Goal: Task Accomplishment & Management: Use online tool/utility

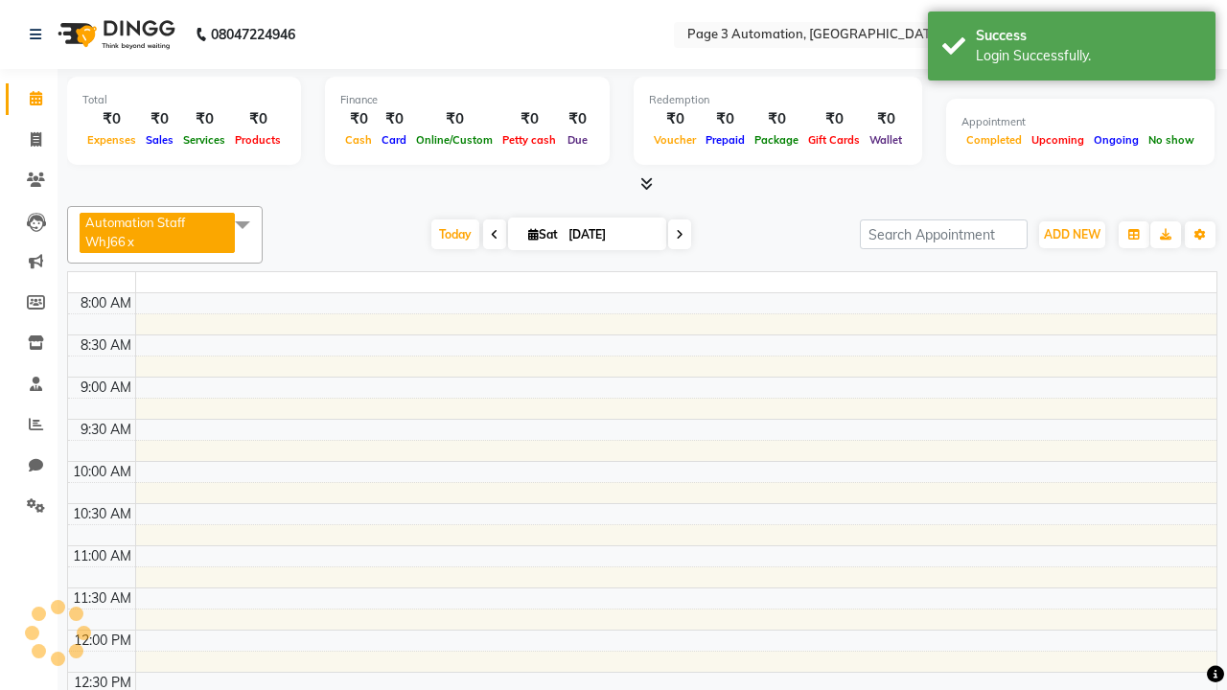
select select "en"
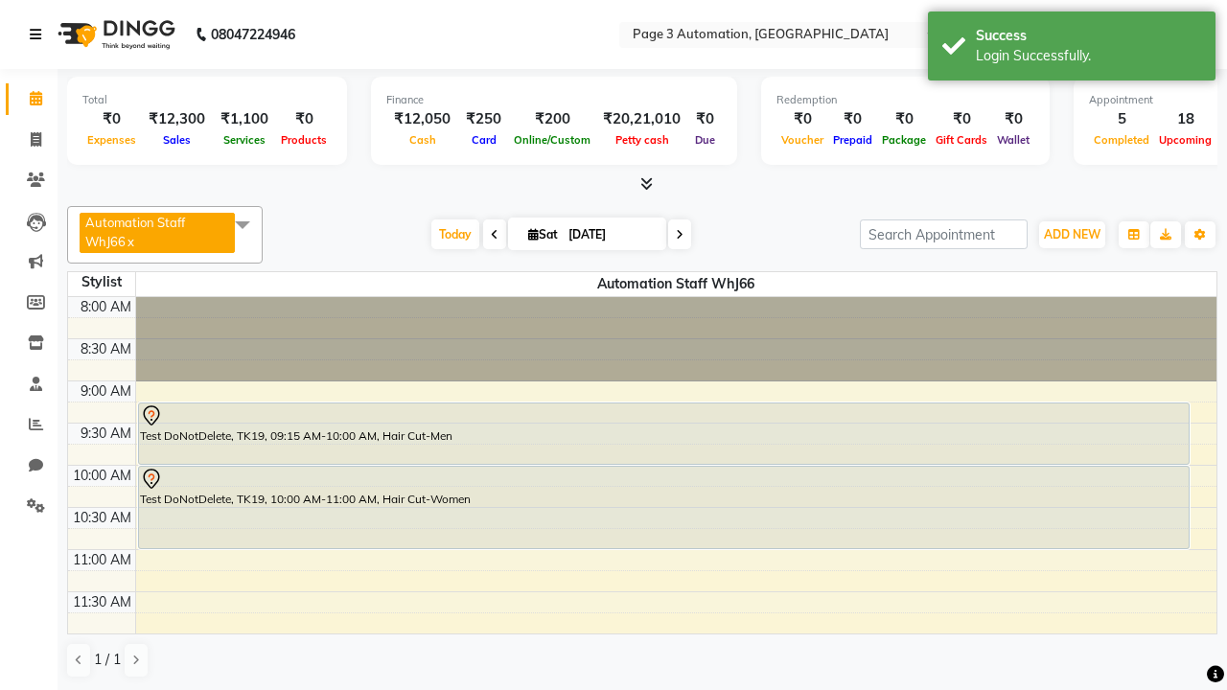
click at [39, 35] on icon at bounding box center [36, 34] width 12 height 13
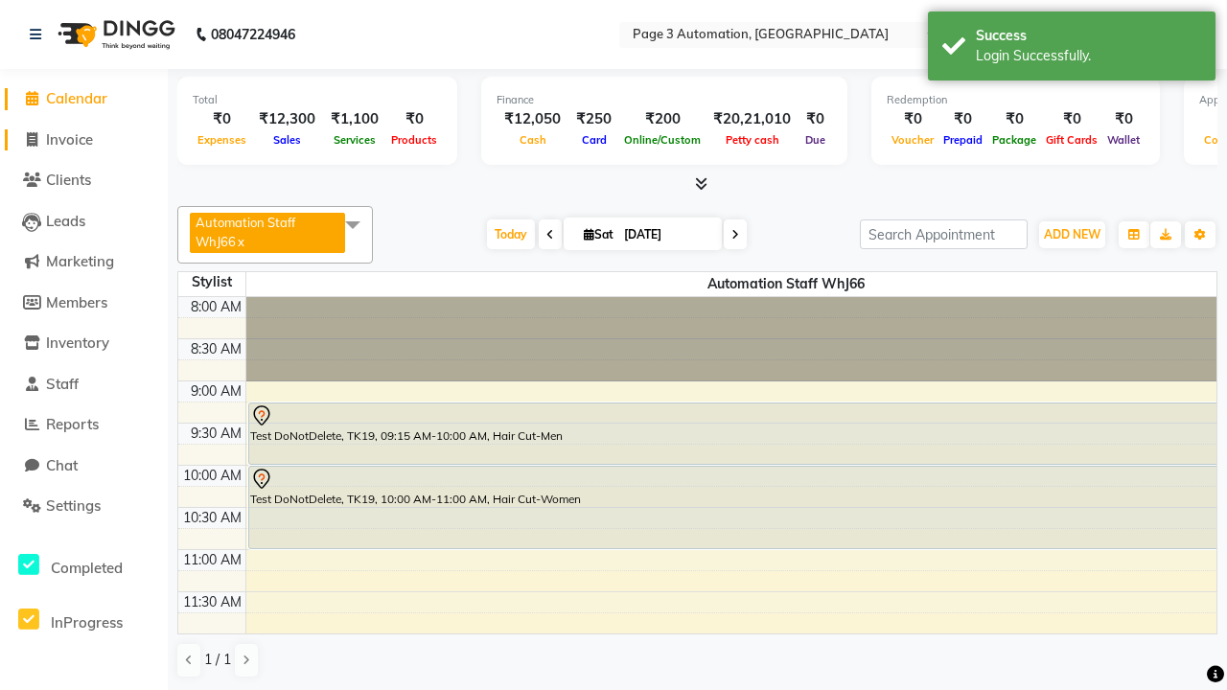
click at [83, 139] on span "Invoice" at bounding box center [69, 139] width 47 height 18
select select "2774"
select select "service"
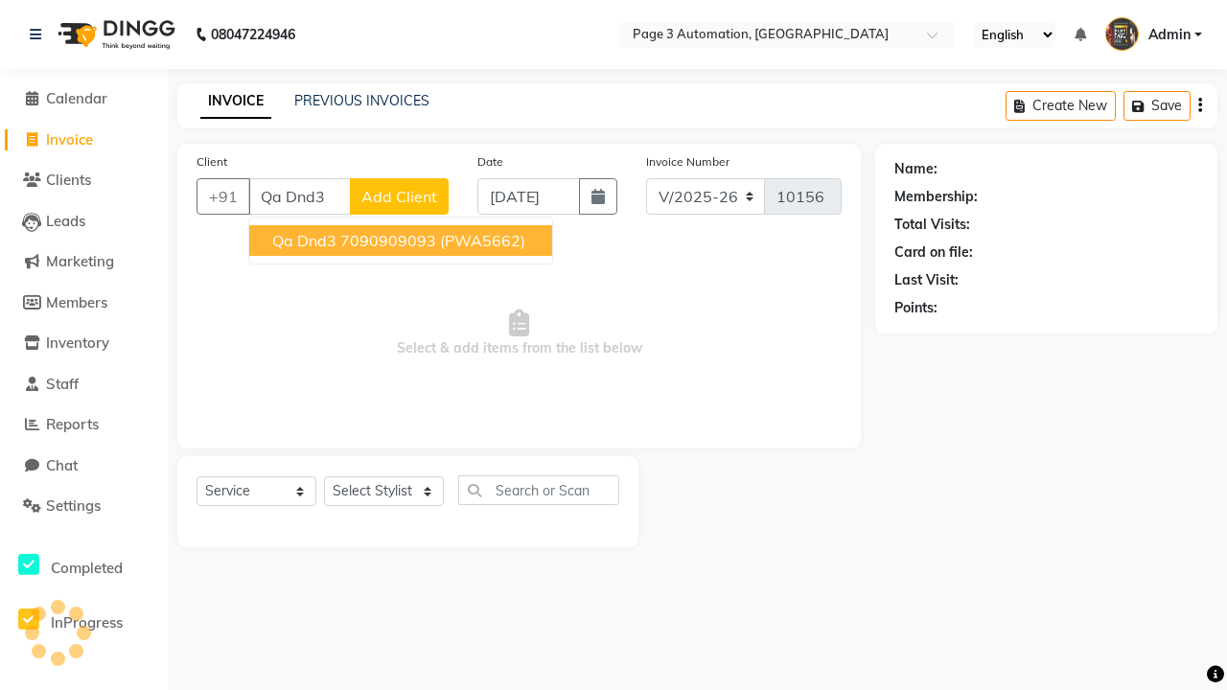
click at [403, 241] on ngb-highlight "7090909093" at bounding box center [388, 240] width 96 height 19
type input "7090909093"
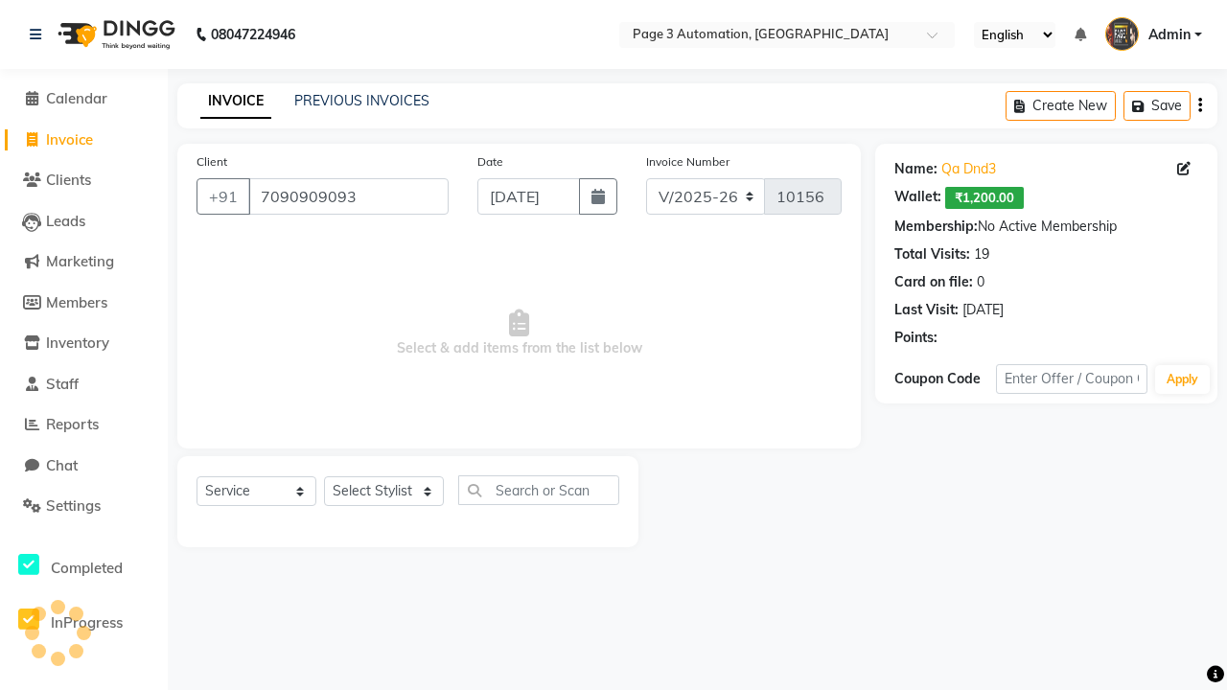
select select "93387"
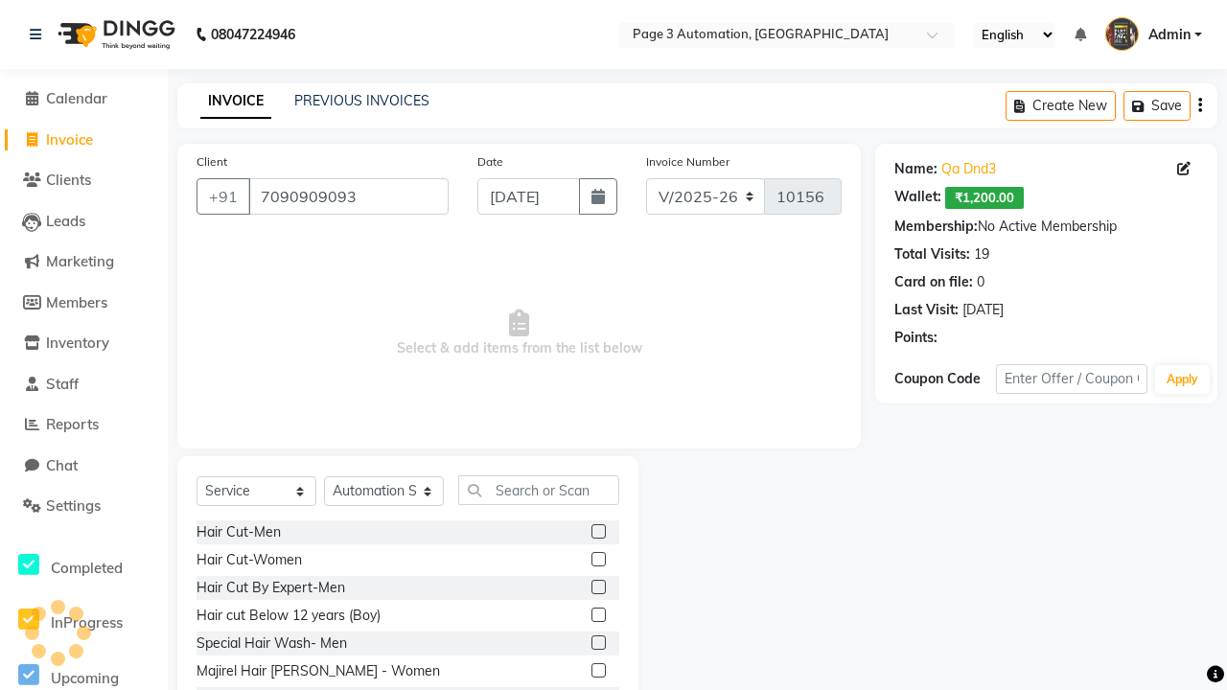
click at [597, 616] on label at bounding box center [599, 615] width 14 height 14
click at [597, 616] on input "checkbox" at bounding box center [598, 616] width 12 height 12
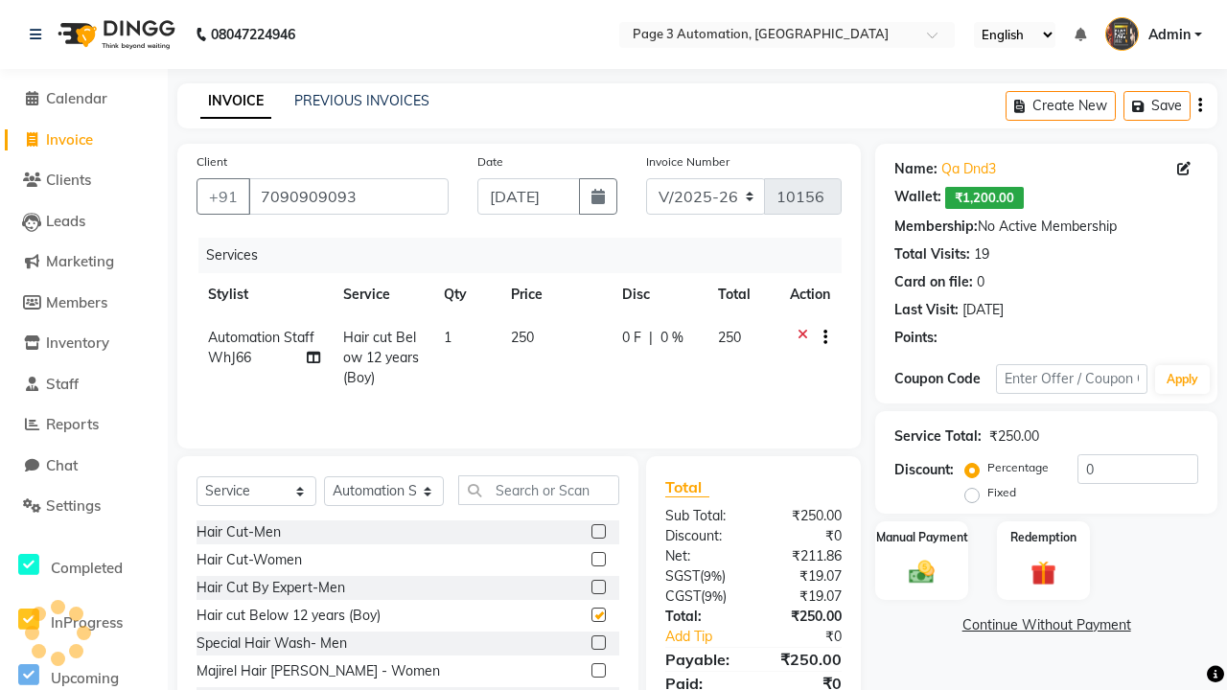
checkbox input "false"
click at [921, 537] on label "Manual Payment" at bounding box center [922, 536] width 96 height 18
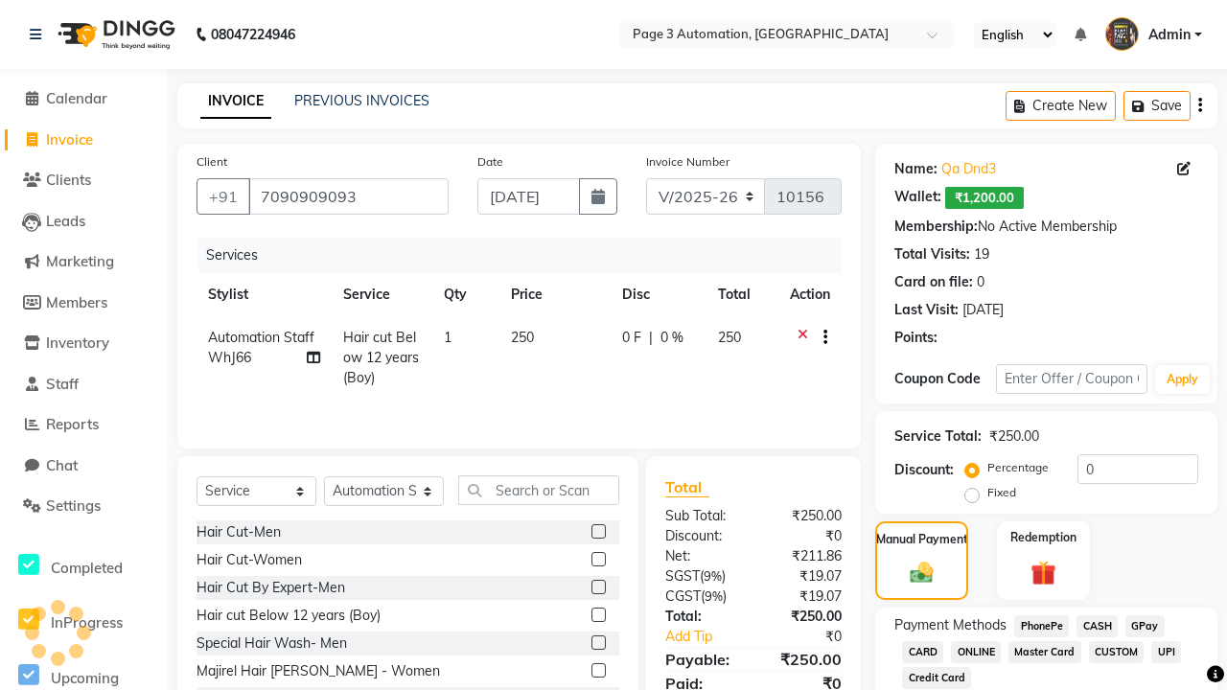
click at [1097, 626] on span "CASH" at bounding box center [1097, 627] width 41 height 22
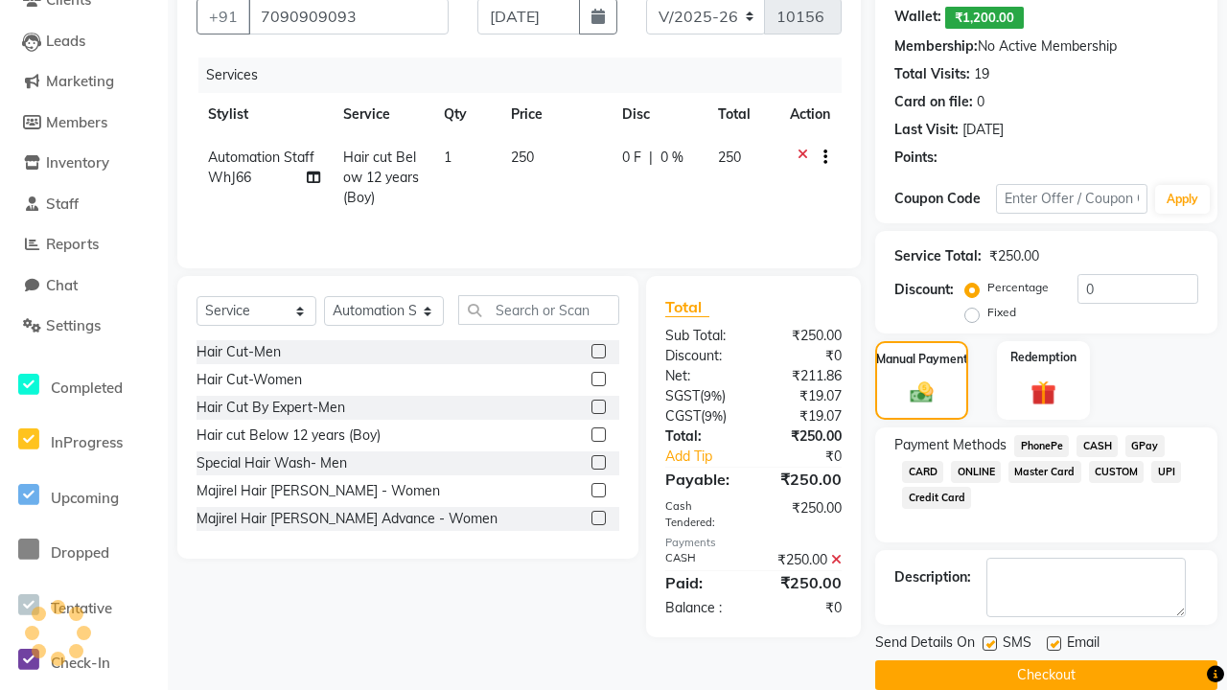
click at [989, 643] on label at bounding box center [990, 644] width 14 height 14
click at [989, 643] on input "checkbox" at bounding box center [989, 645] width 12 height 12
checkbox input "false"
click at [1054, 643] on label at bounding box center [1054, 644] width 14 height 14
click at [1054, 643] on input "checkbox" at bounding box center [1053, 645] width 12 height 12
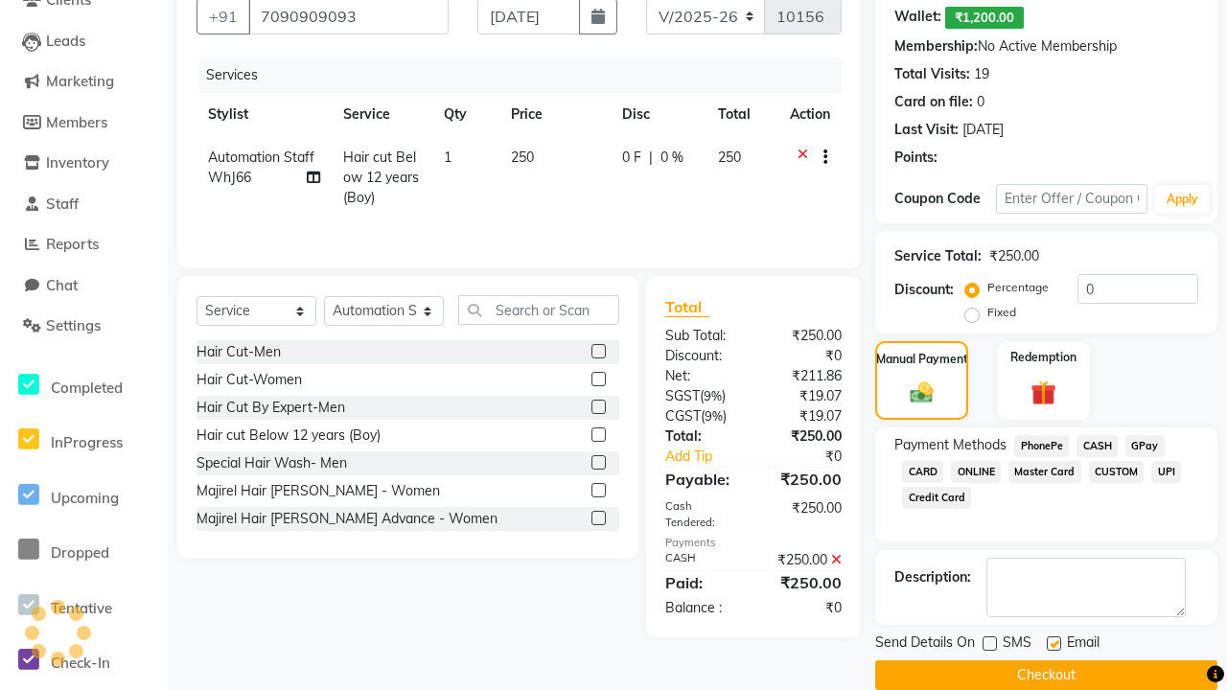
checkbox input "false"
click at [1046, 675] on button "Checkout" at bounding box center [1046, 676] width 342 height 30
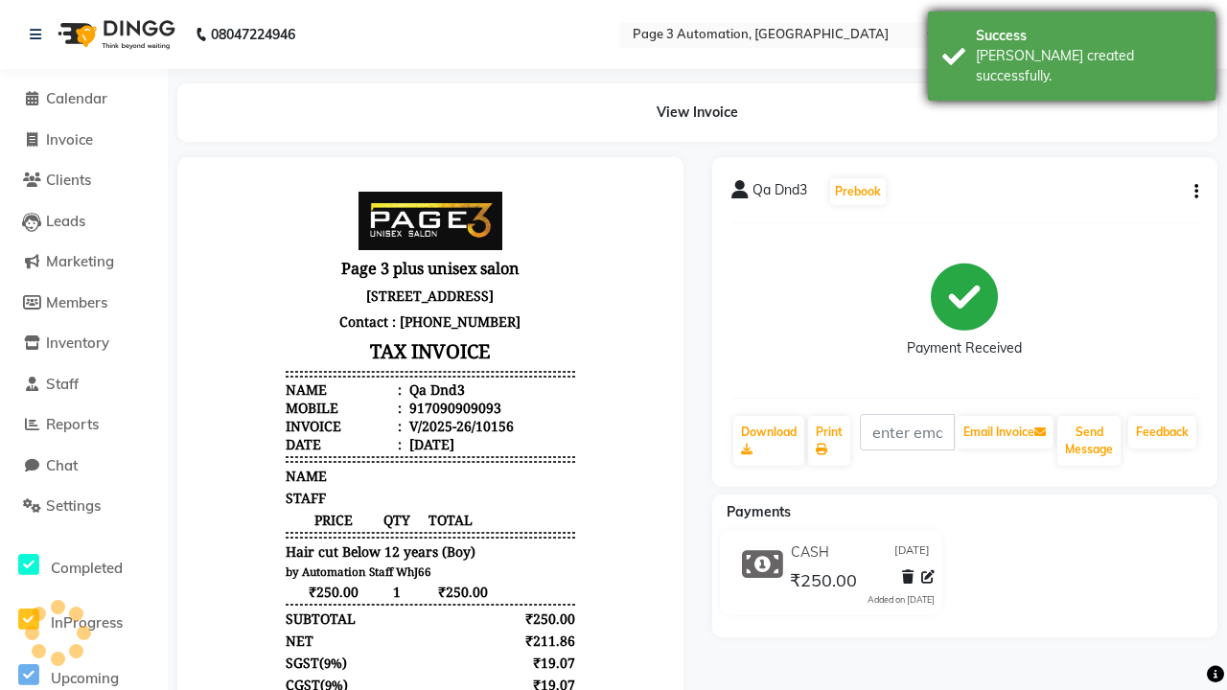
click at [1072, 49] on div "[PERSON_NAME] created successfully." at bounding box center [1088, 66] width 225 height 40
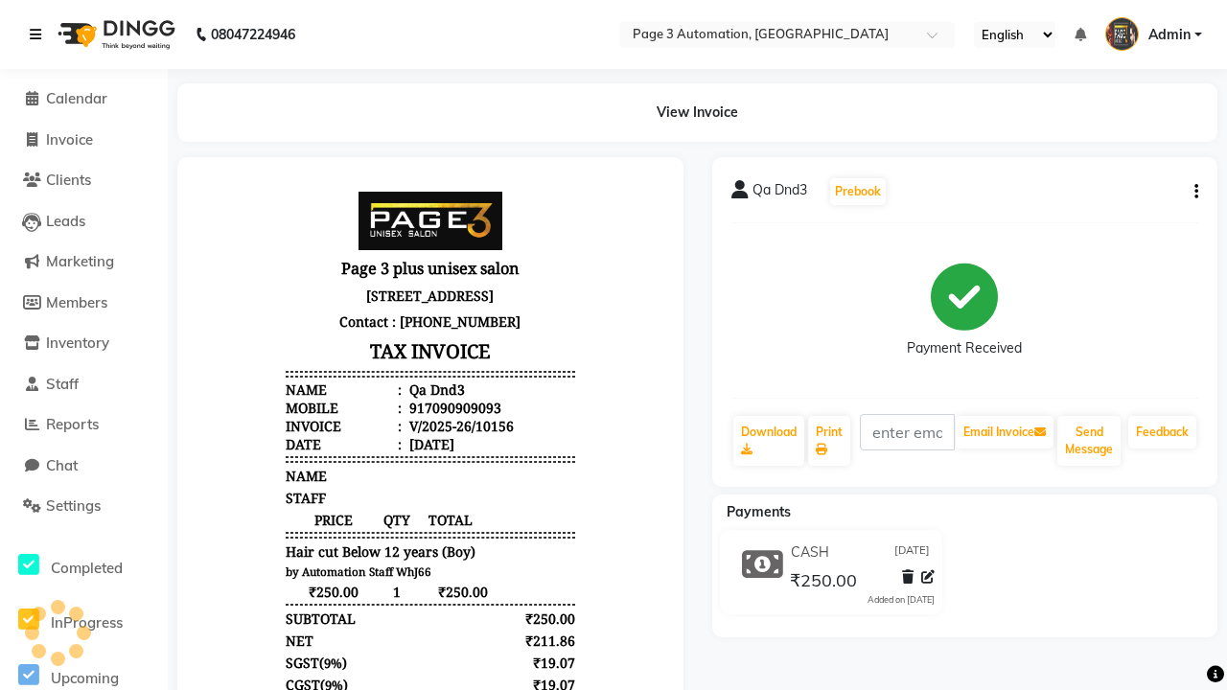
click at [39, 35] on icon at bounding box center [36, 34] width 12 height 13
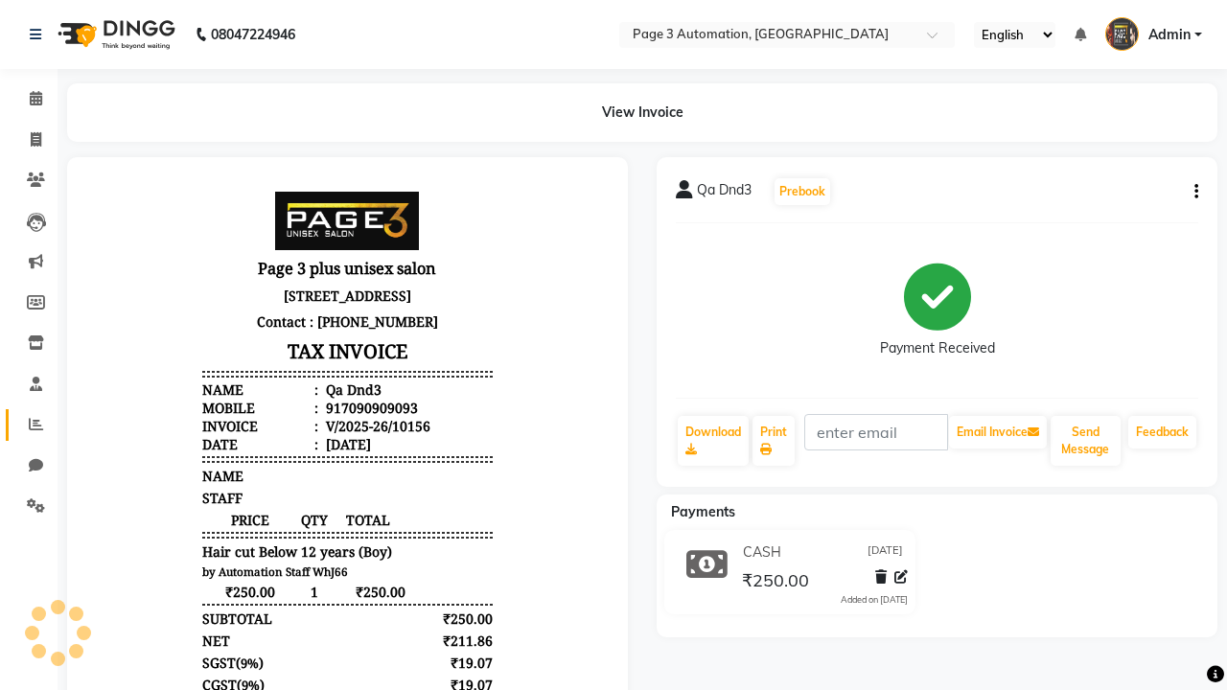
click at [29, 425] on icon at bounding box center [36, 424] width 14 height 14
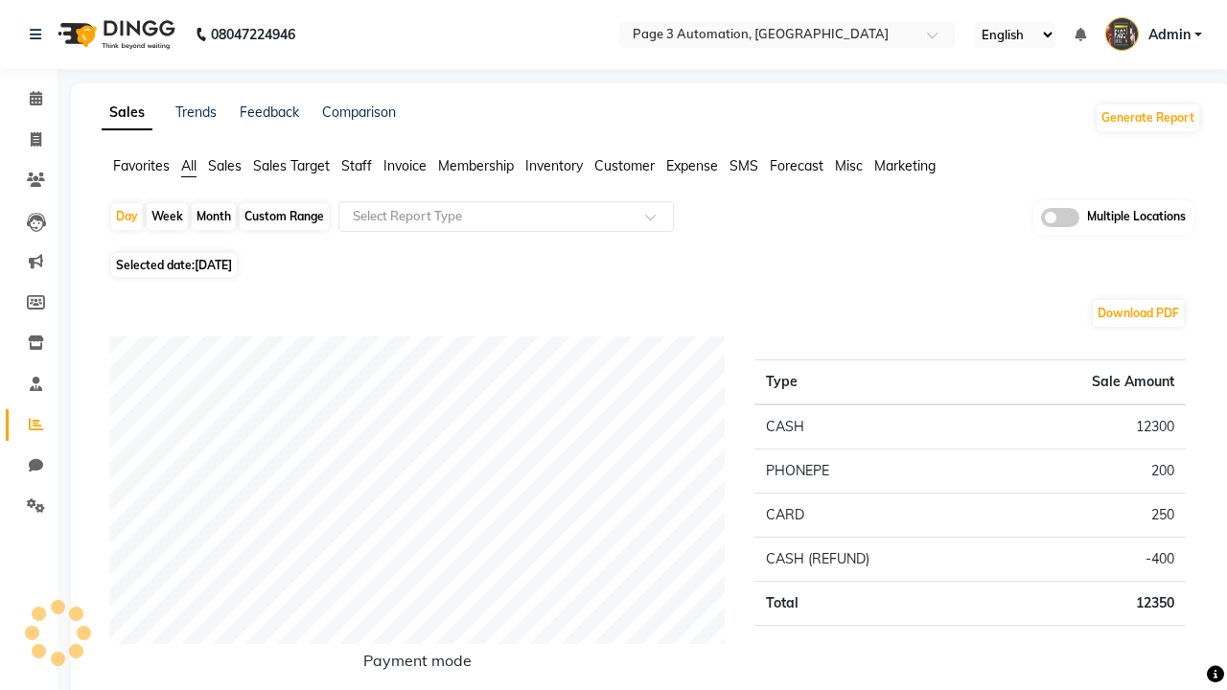
type input "Invoice"
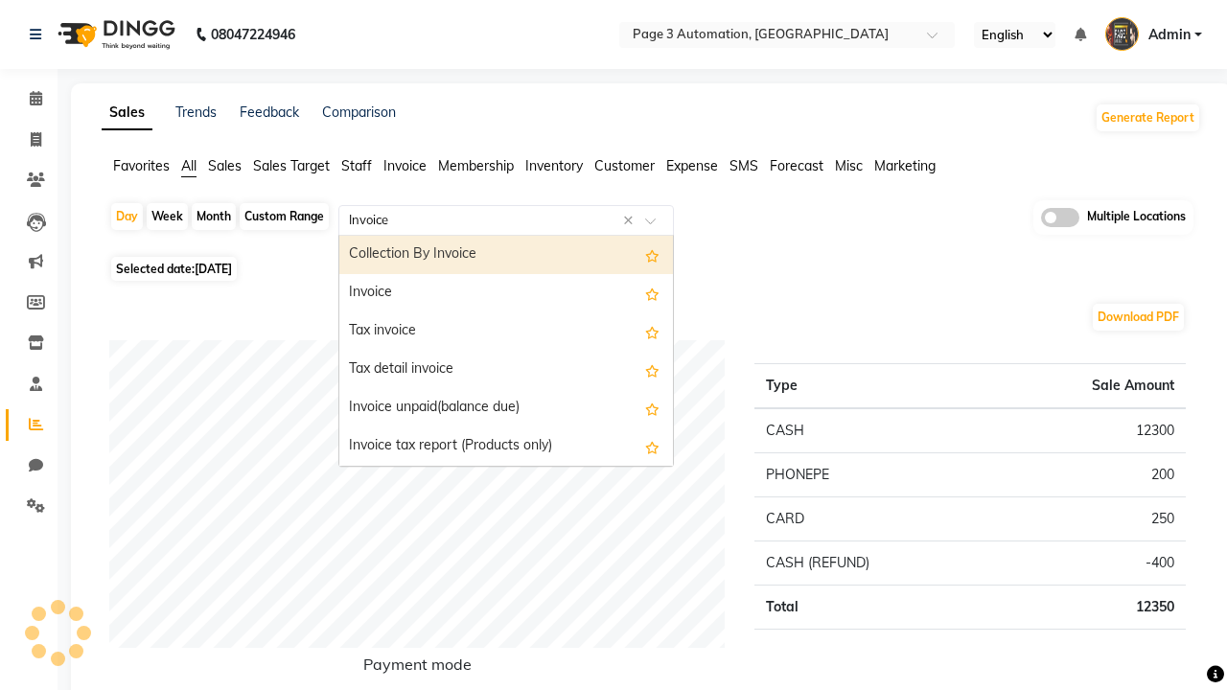
click at [506, 293] on div "Invoice" at bounding box center [506, 293] width 334 height 38
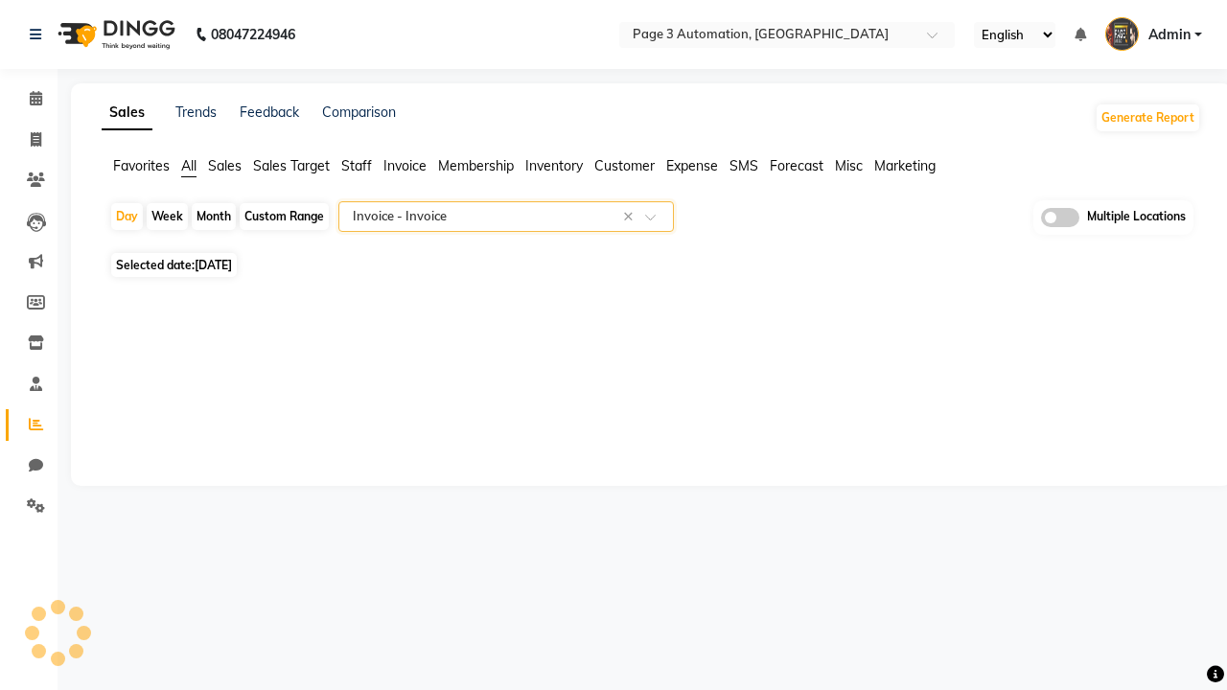
select select "full_report"
select select "csv"
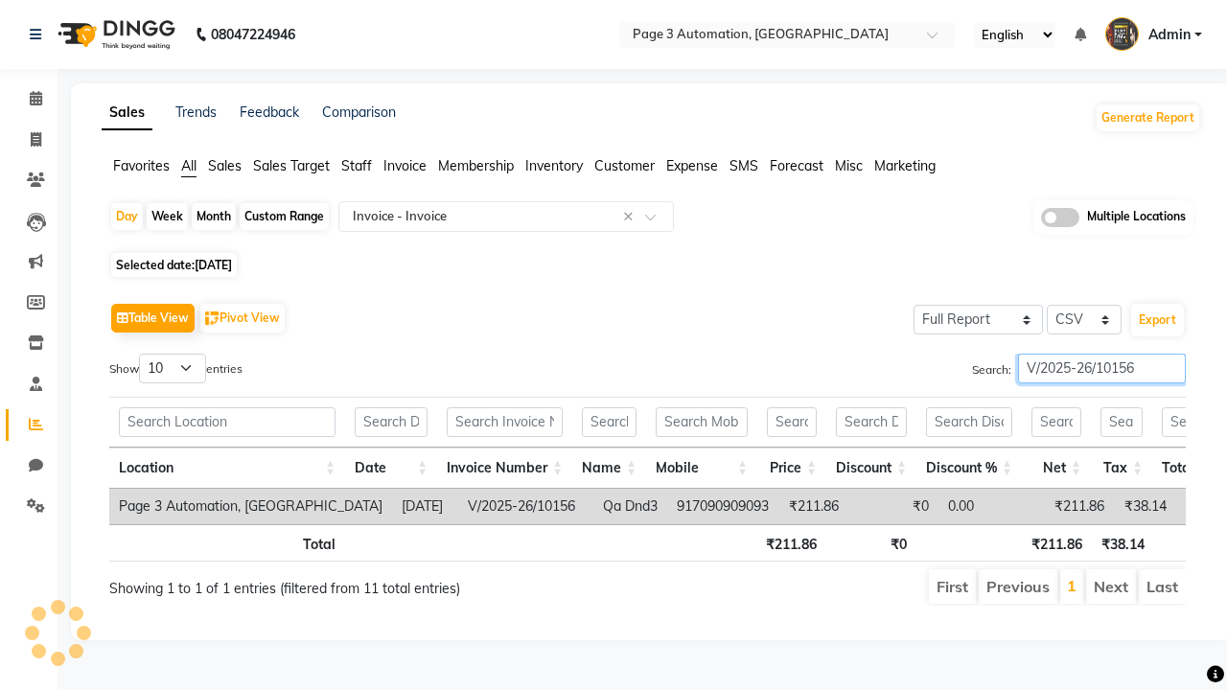
type input "V/2025-26/10156"
type input "Tax invoice"
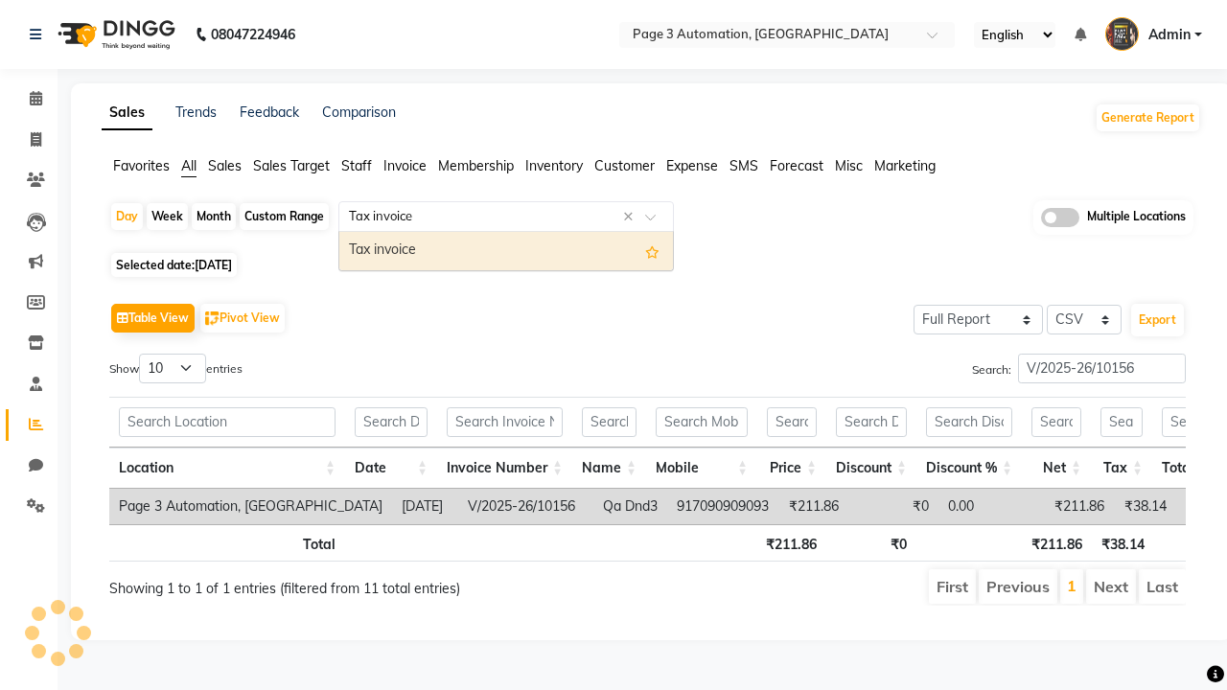
click at [506, 250] on div "Tax invoice" at bounding box center [506, 251] width 334 height 38
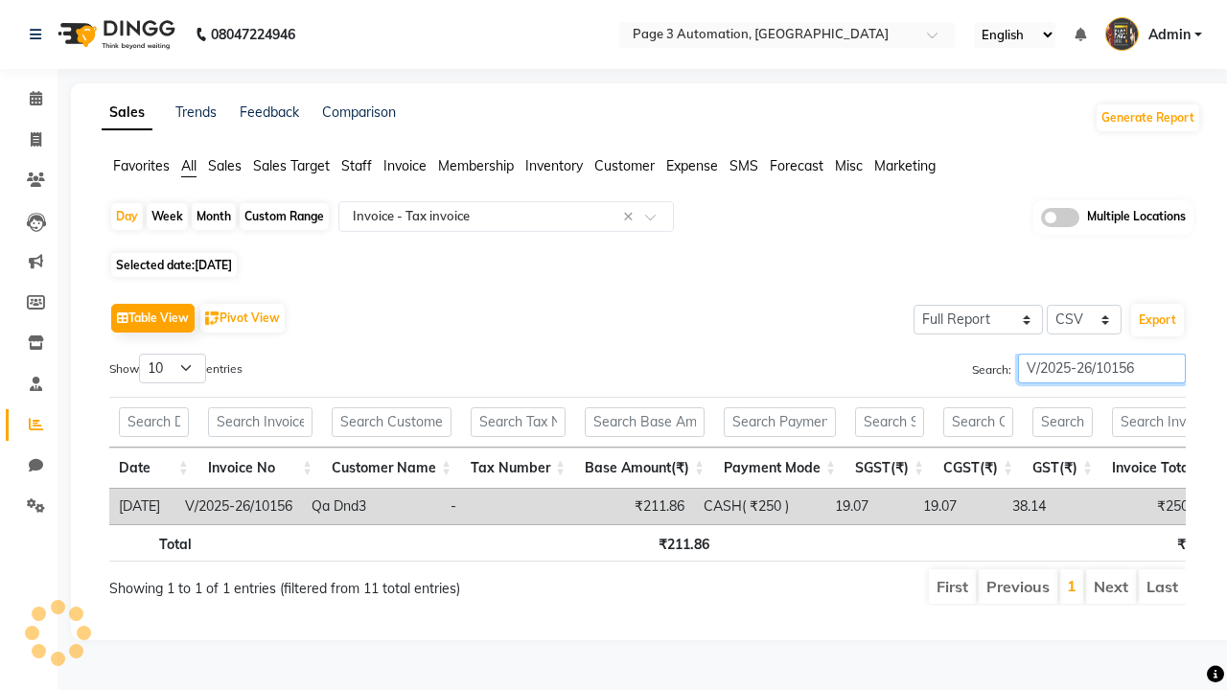
type input "V/2025-26/10156"
type input "Tax detail invoice"
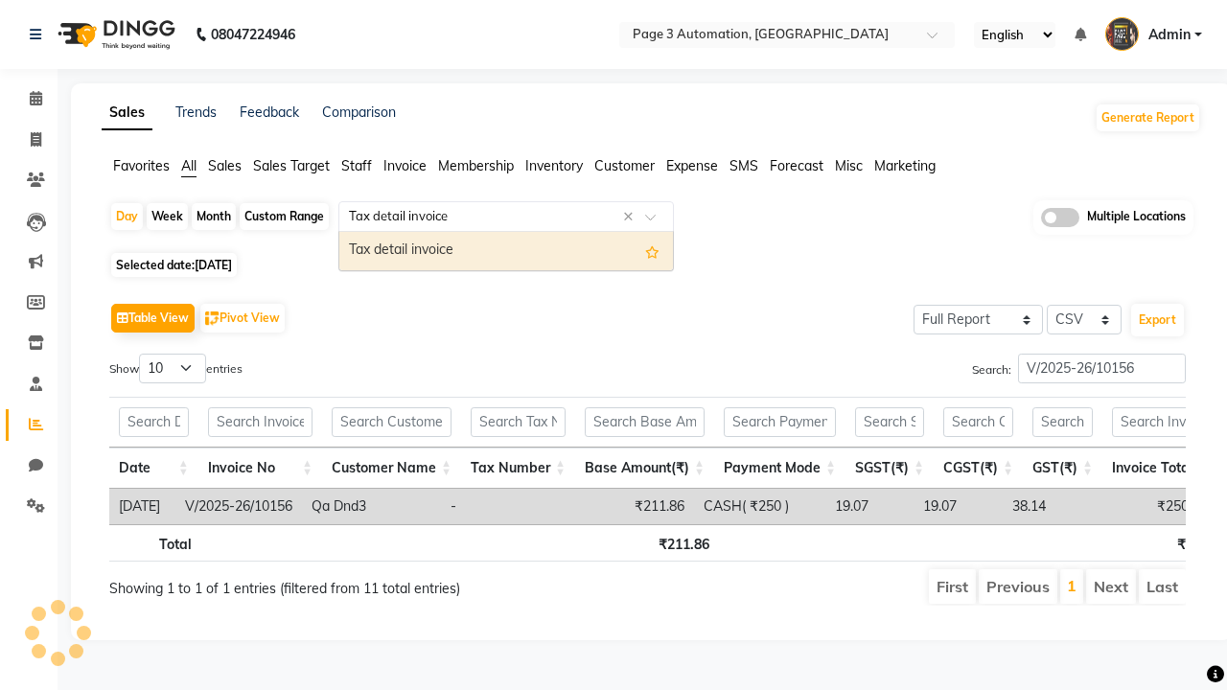
click at [506, 250] on div "Tax detail invoice" at bounding box center [506, 251] width 334 height 38
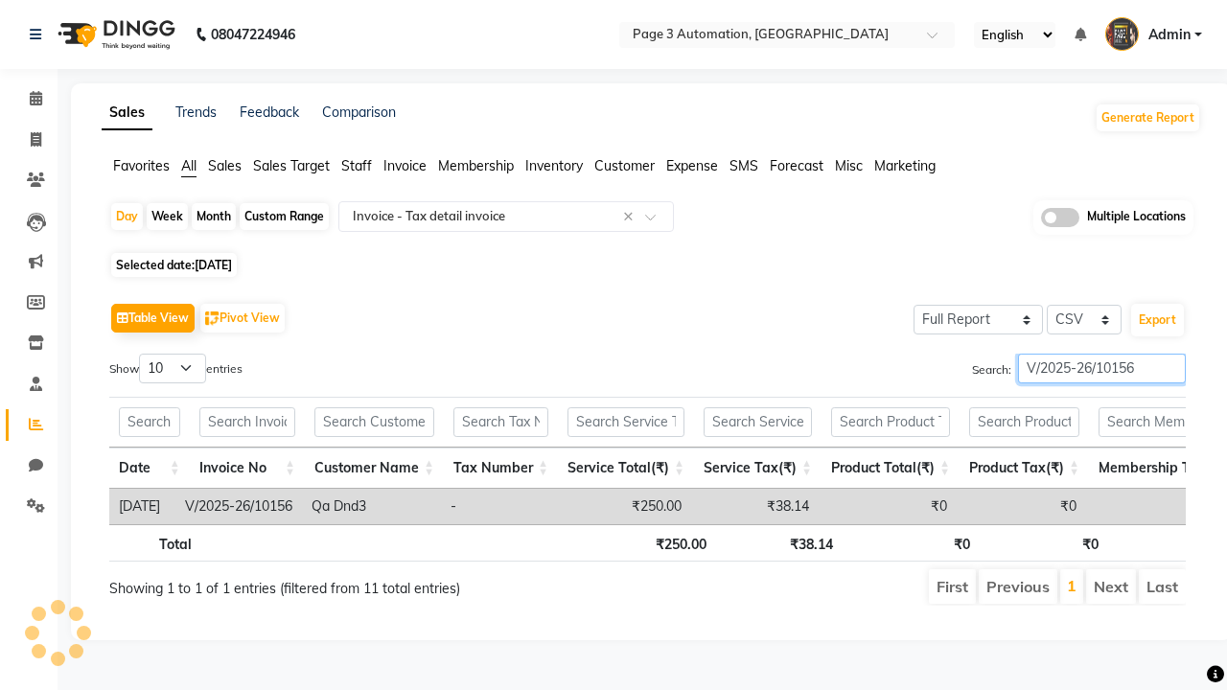
type input "V/2025-26/10156"
type input "Invoice Item wise"
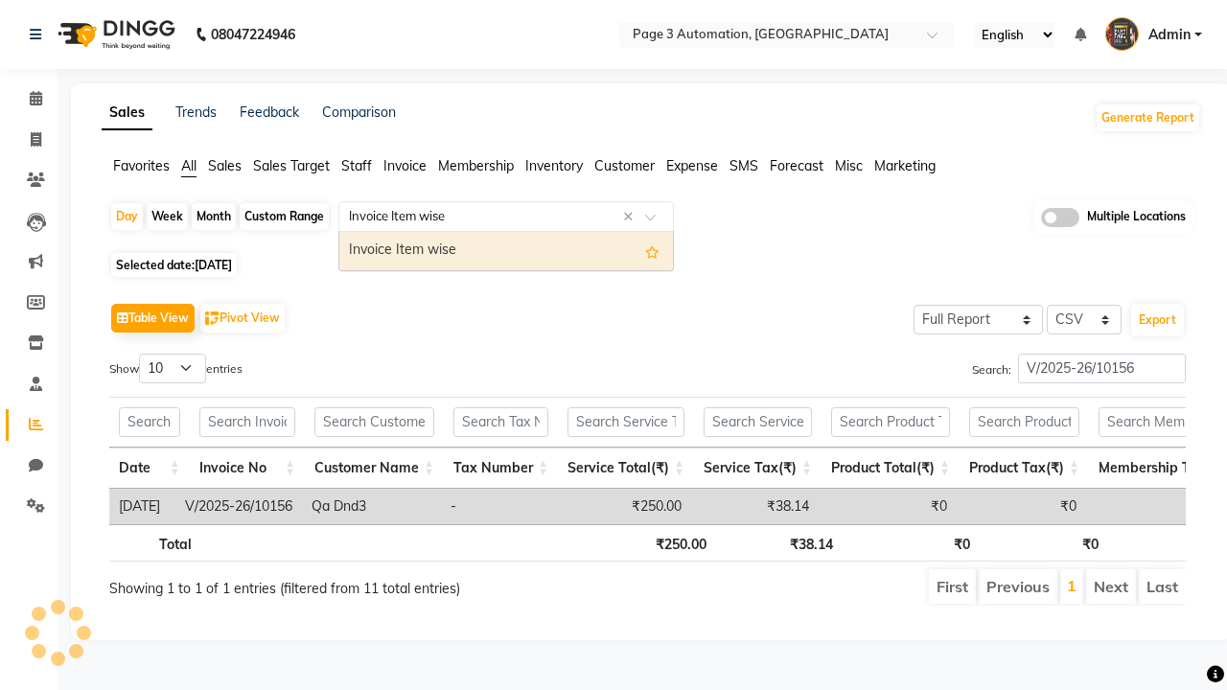
click at [506, 250] on div "Invoice Item wise" at bounding box center [506, 251] width 334 height 38
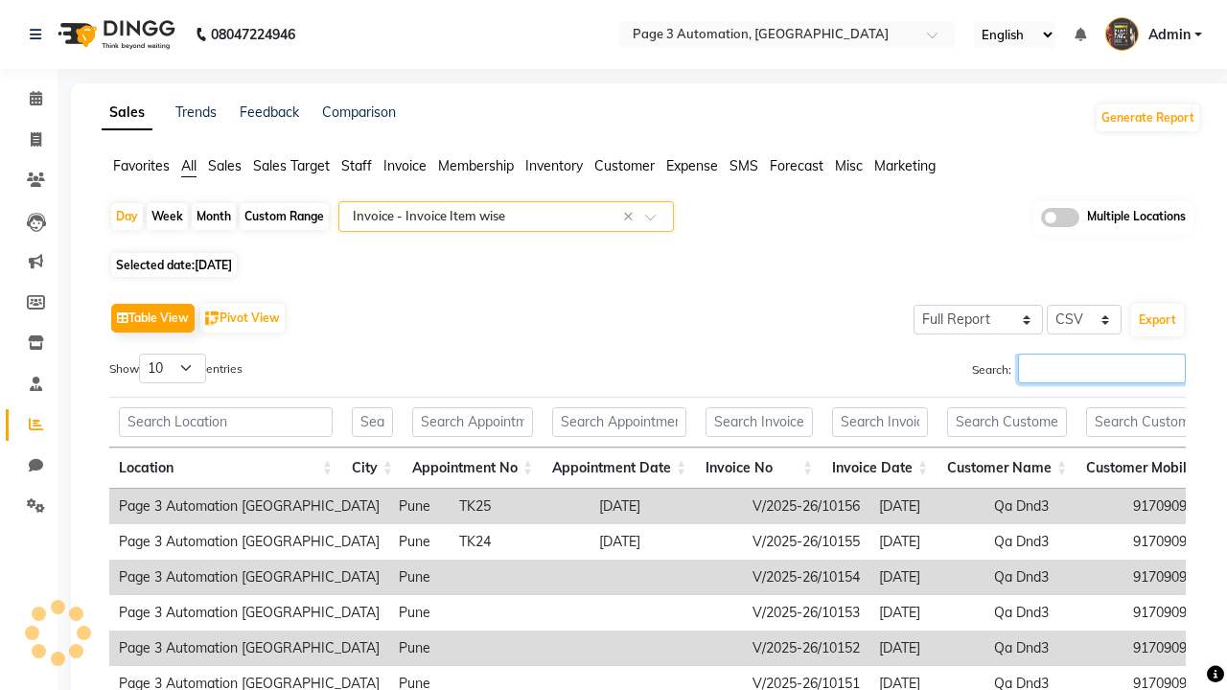
type input "V/2025-26/10156"
